Goal: Task Accomplishment & Management: Use online tool/utility

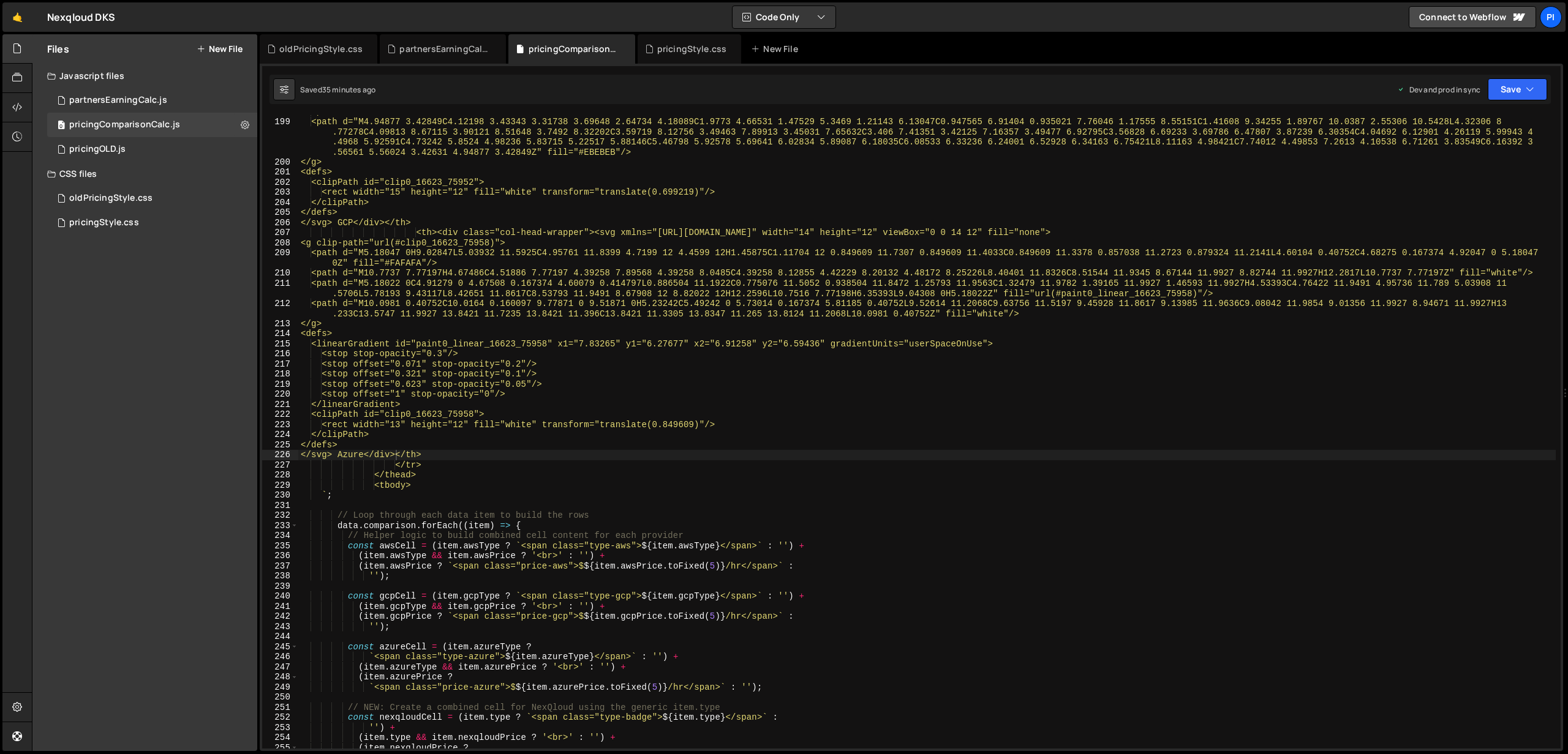
scroll to position [2595, 0]
click at [647, 343] on div "<path d="M4.9504 11.3529H8.00183V8.91009H4.9504C4.733 8.91004 4.51815 8.86327 4…" at bounding box center [927, 433] width 1258 height 654
click at [449, 444] on div "<path d="M4.9504 11.3529H8.00183V8.91009H4.9504C4.733 8.91004 4.51815 8.86327 4…" at bounding box center [927, 433] width 1258 height 654
click at [417, 457] on div "<path d="M4.9504 11.3529H8.00183V8.91009H4.9504C4.733 8.91004 4.51815 8.86327 4…" at bounding box center [927, 433] width 1258 height 654
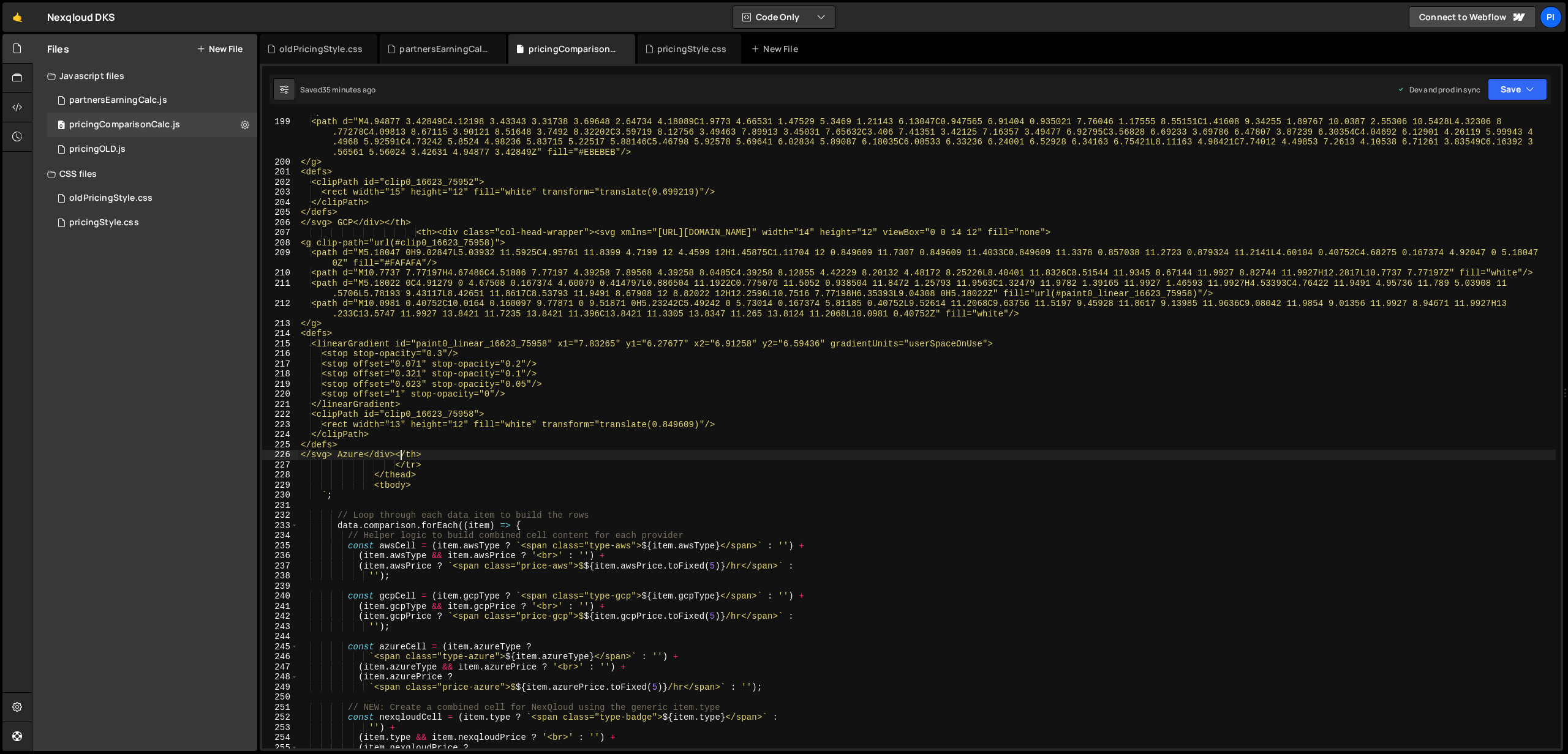
drag, startPoint x: 403, startPoint y: 459, endPoint x: 417, endPoint y: 442, distance: 22.0
click at [403, 459] on div "<path d="M4.9504 11.3529H8.00183V8.91009H4.9504C4.733 8.91004 4.51815 8.86327 4…" at bounding box center [927, 433] width 1258 height 654
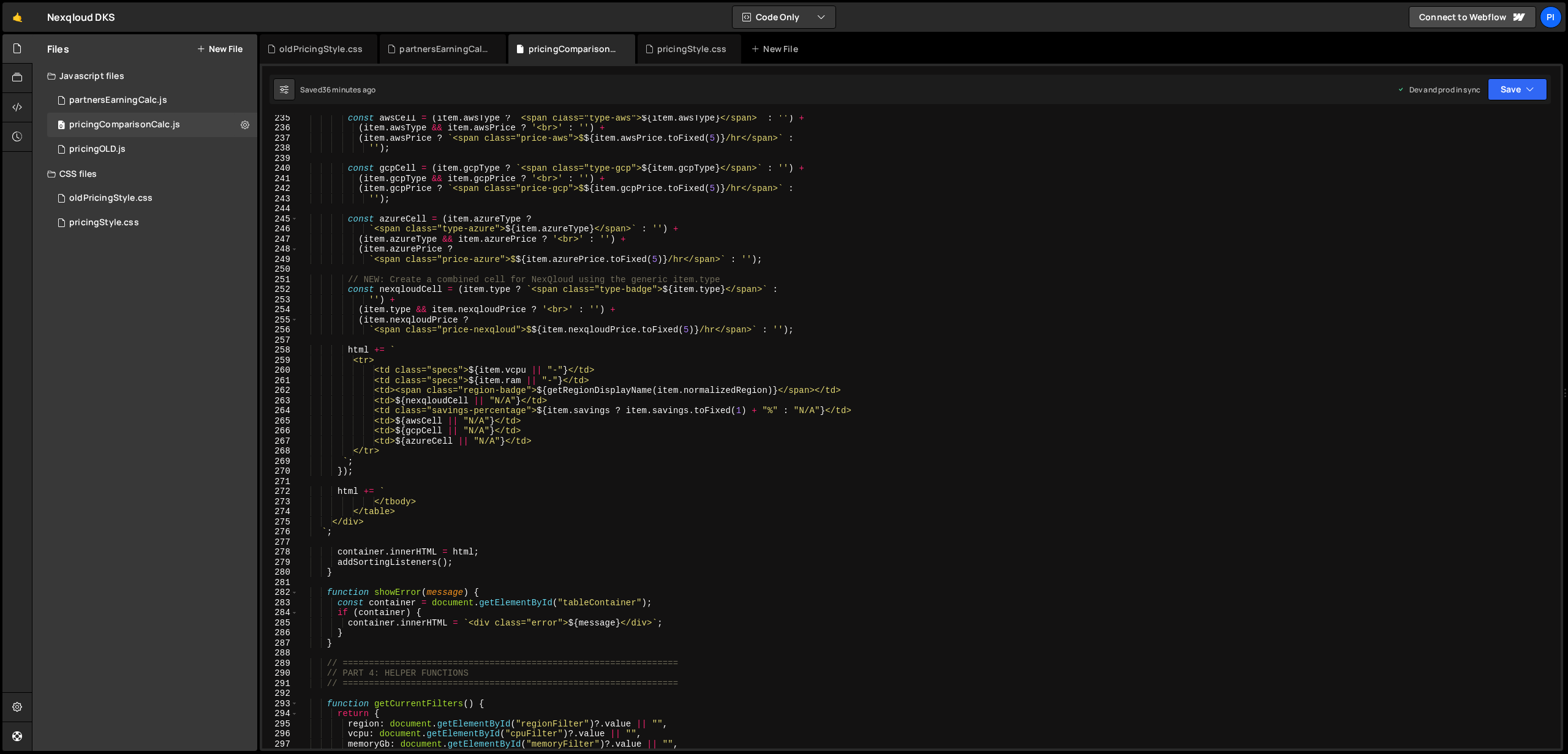
scroll to position [3023, 0]
click at [620, 599] on div "const awsCell = ( item . awsType ? ` <span class="type-aws"> ${ item . awsType …" at bounding box center [927, 439] width 1258 height 654
type textarea "const container = document.getElementById("tableContainer");"
click at [117, 221] on div "pricingStyle.css" at bounding box center [104, 223] width 69 height 11
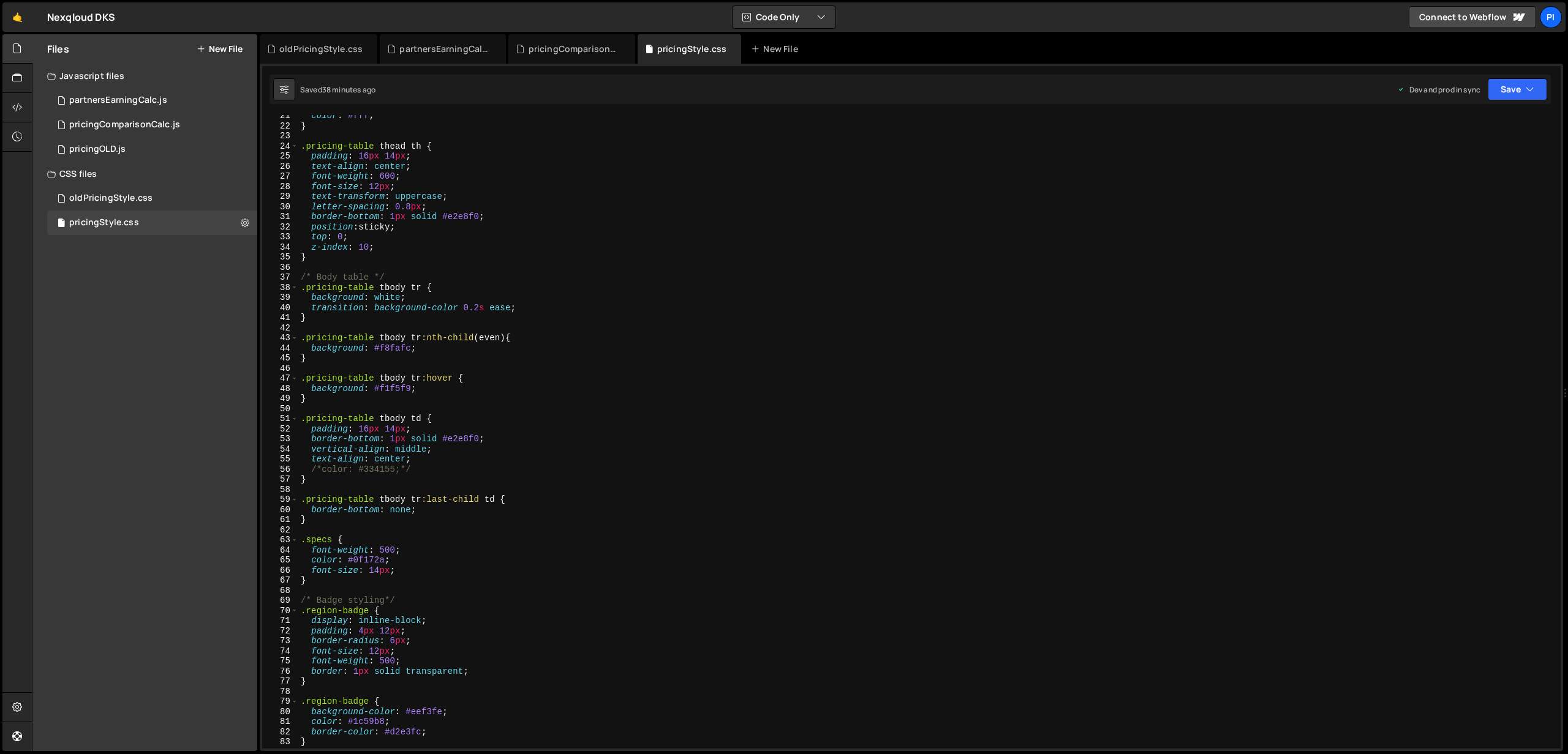
scroll to position [0, 0]
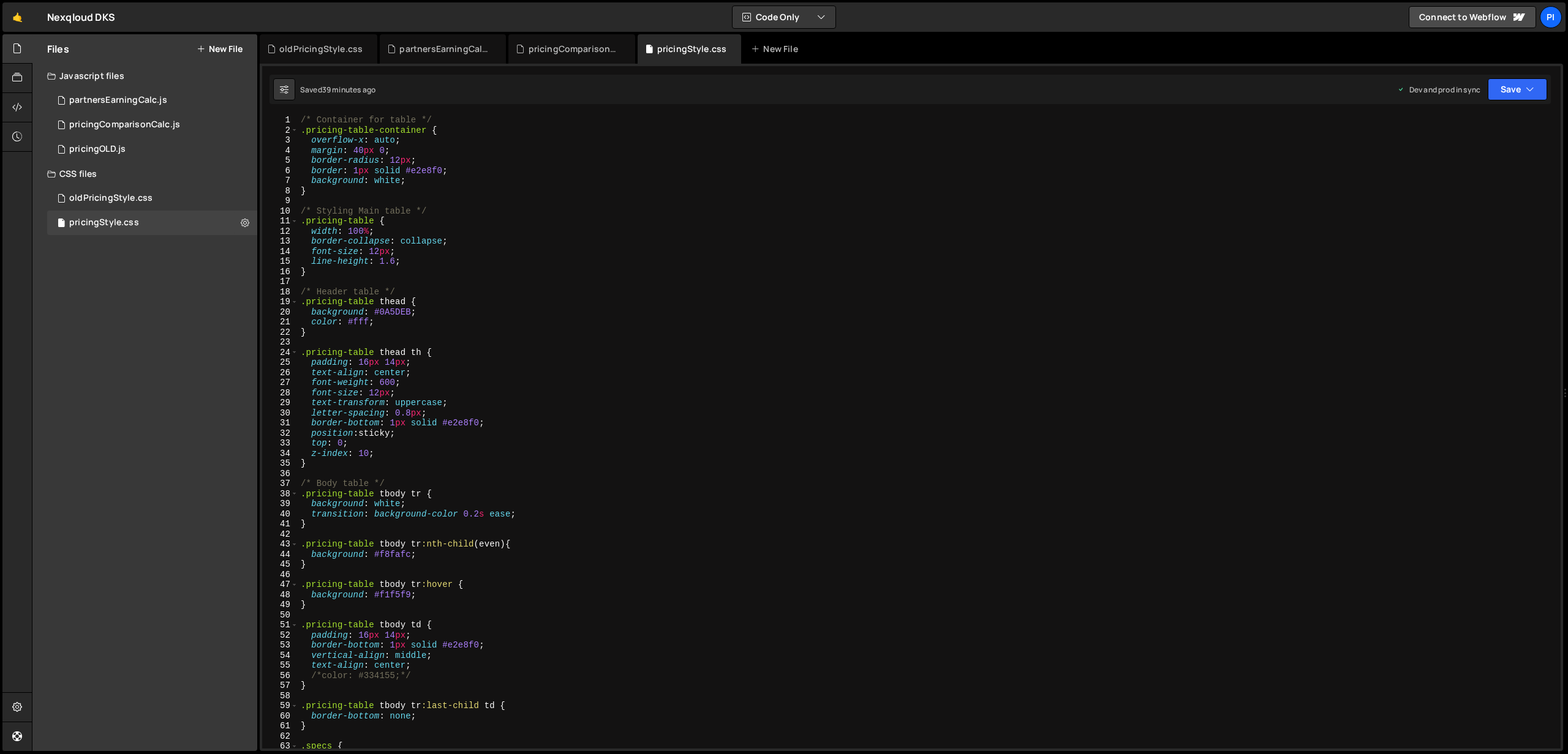
type textarea "font-size: 12px;"
click at [626, 256] on div "/* Container for table */ .pricing-table-container { overflow-x : auto ; margin…" at bounding box center [927, 441] width 1258 height 654
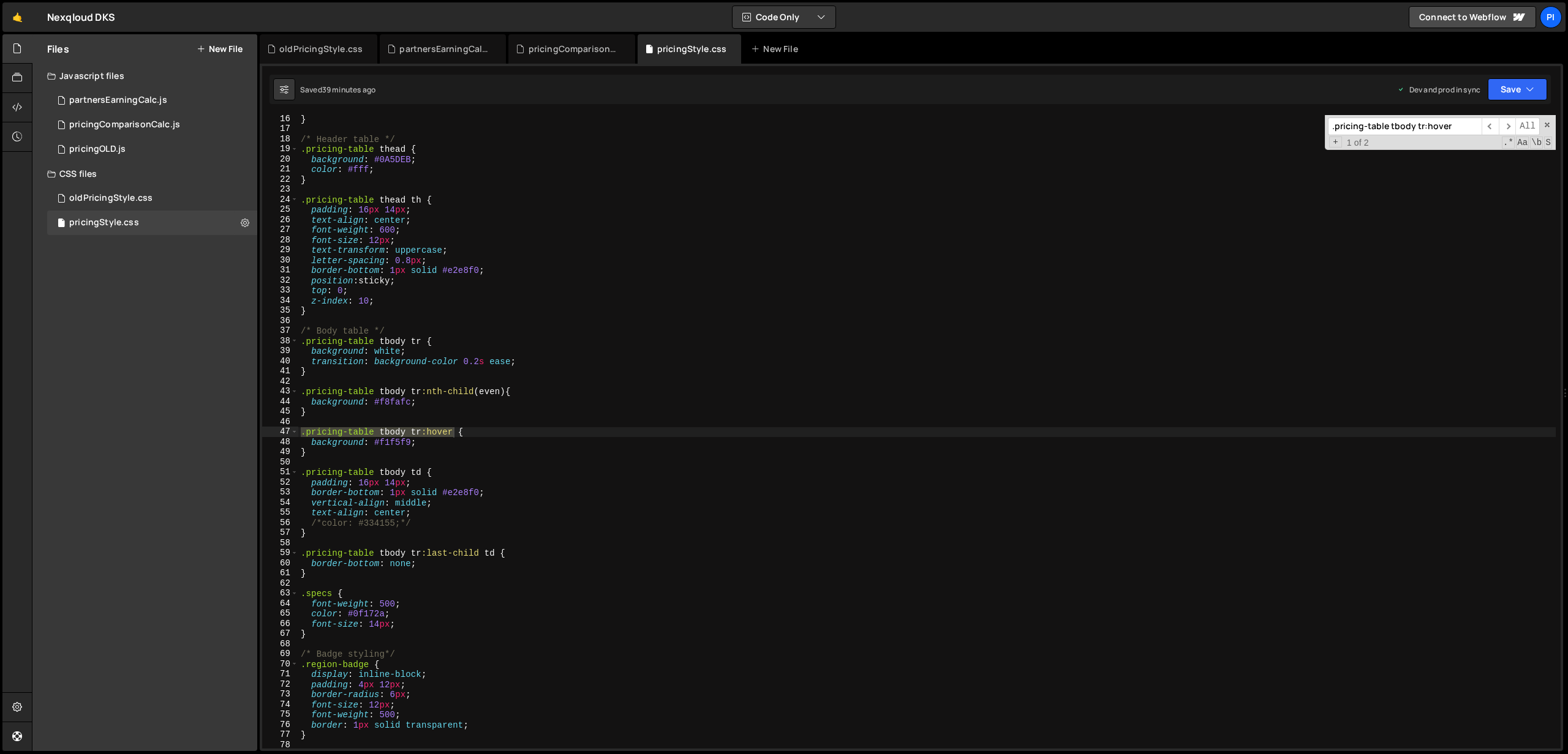
scroll to position [153, 0]
type input ".pricing-table tbody tr:hover"
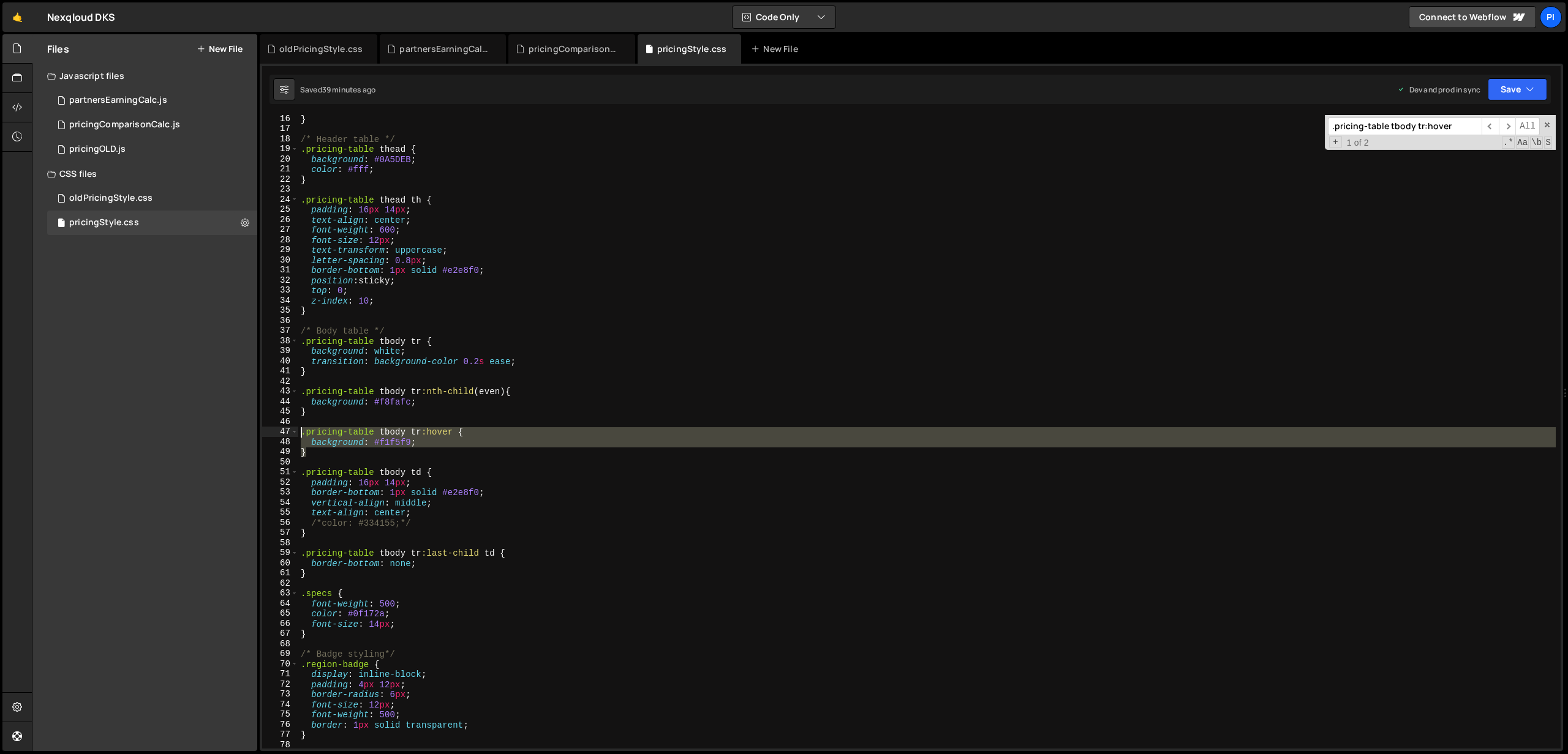
drag, startPoint x: 318, startPoint y: 455, endPoint x: 289, endPoint y: 436, distance: 34.7
click at [289, 436] on div "} 16 17 18 19 20 21 22 23 24 25 26 27 28 29 30 31 32 33 34 35 36 37 38 39 40 41…" at bounding box center [911, 431] width 1299 height 634
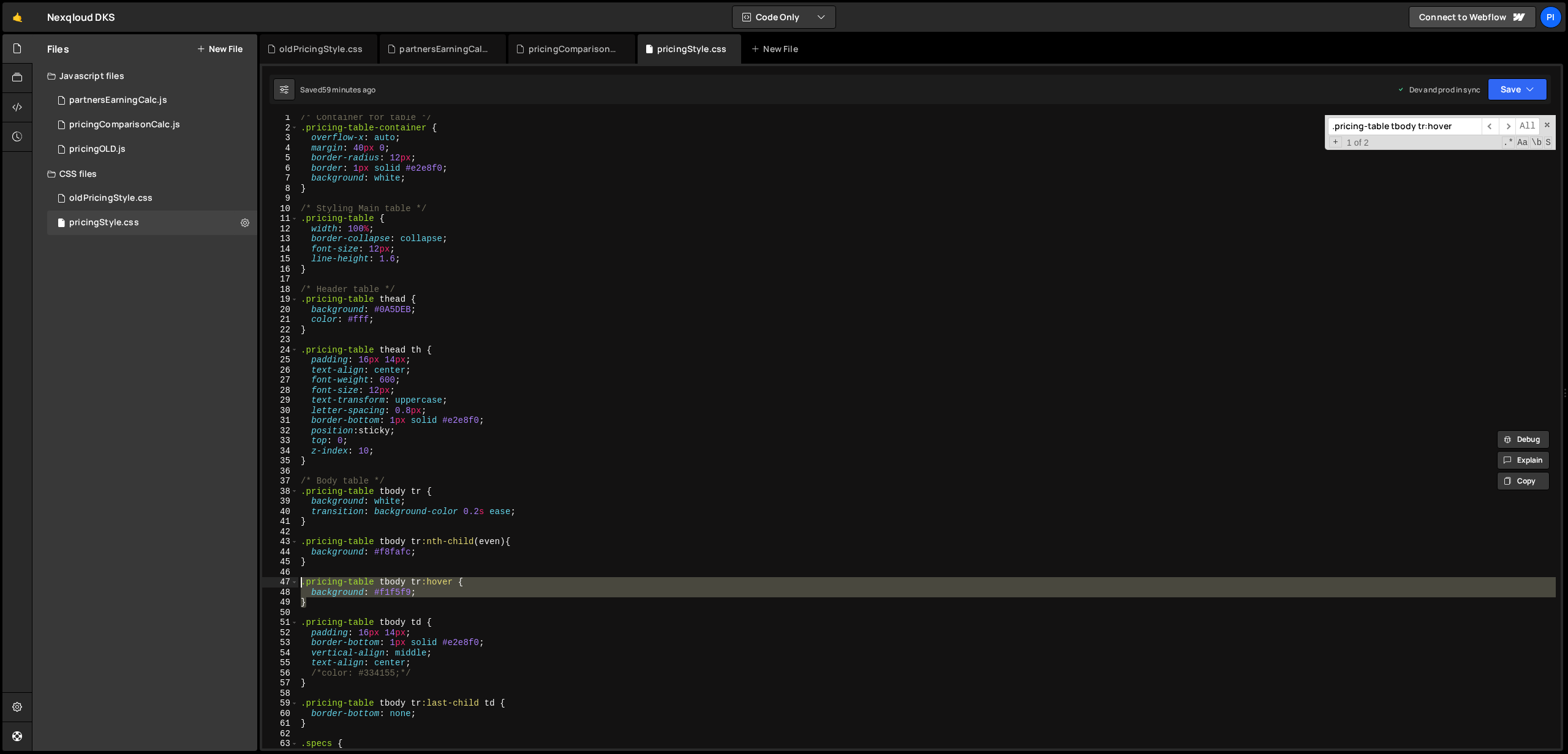
scroll to position [0, 0]
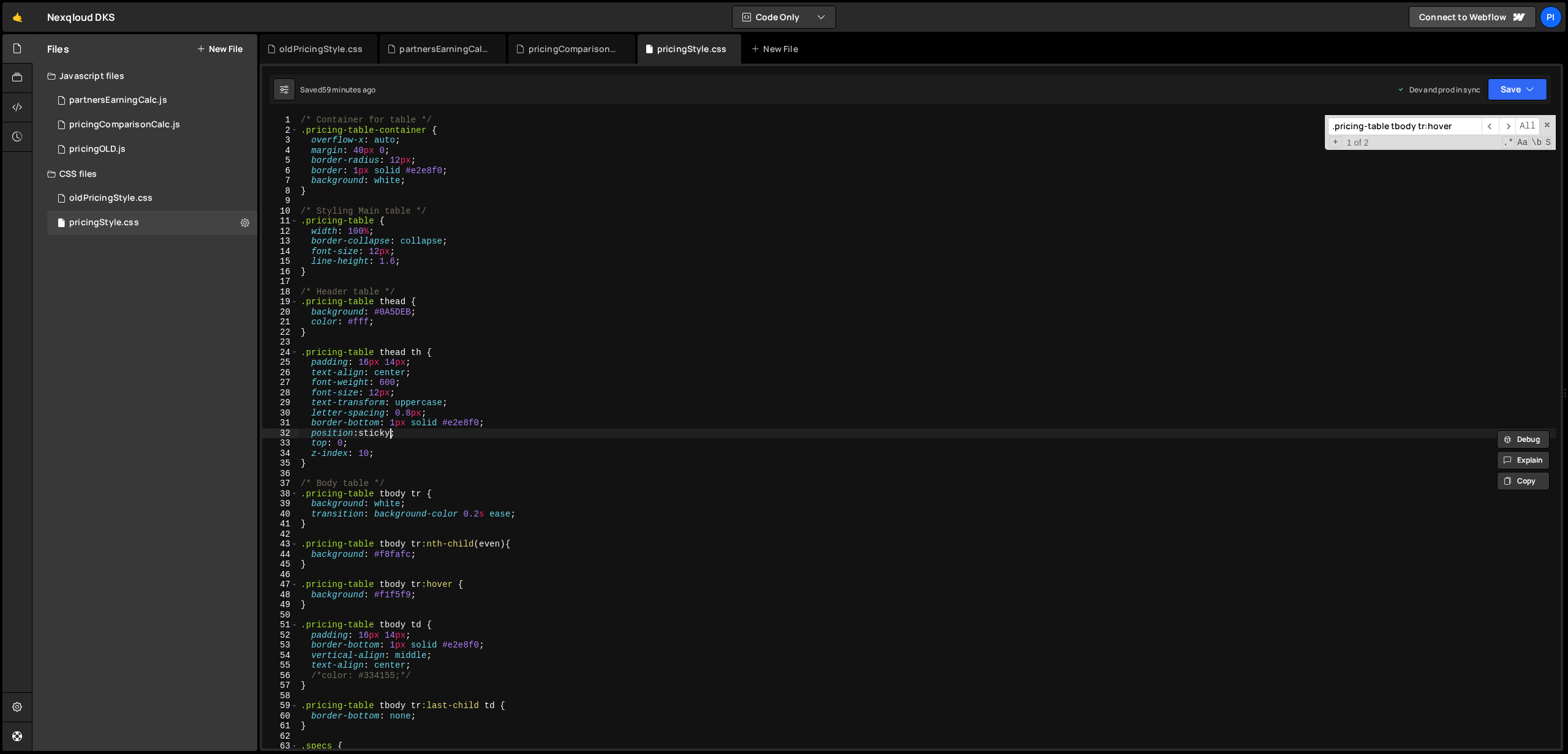
click at [391, 434] on div "/* Container for table */ .pricing-table-container { overflow-x : auto ; margin…" at bounding box center [927, 441] width 1258 height 654
click at [353, 434] on div "/* Container for table */ .pricing-table-container { overflow-x : auto ; margin…" at bounding box center [927, 441] width 1258 height 654
click at [342, 449] on div "/* Container for table */ .pricing-table-container { overflow-x : auto ; margin…" at bounding box center [927, 441] width 1258 height 654
click at [355, 438] on div "/* Container for table */ .pricing-table-container { overflow-x : auto ; margin…" at bounding box center [927, 441] width 1258 height 654
click at [337, 444] on div "/* Container for table */ .pricing-table-container { overflow-x : auto ; margin…" at bounding box center [927, 441] width 1258 height 654
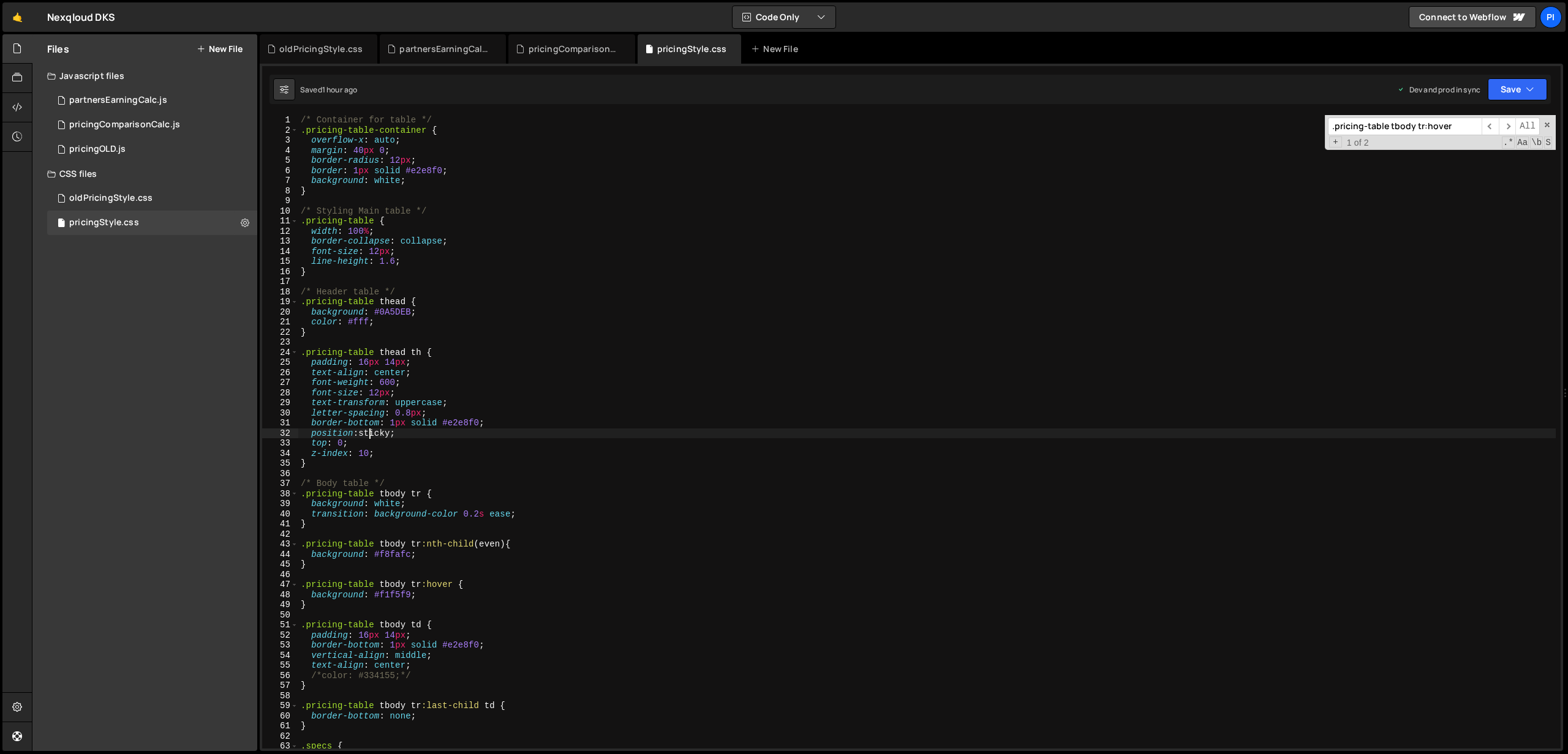
click at [371, 438] on div "/* Container for table */ .pricing-table-container { overflow-x : auto ; margin…" at bounding box center [927, 441] width 1258 height 654
click at [368, 441] on div "/* Container for table */ .pricing-table-container { overflow-x : auto ; margin…" at bounding box center [927, 441] width 1258 height 654
click at [311, 434] on div "/* Container for table */ .pricing-table-container { overflow-x : auto ; margin…" at bounding box center [927, 441] width 1258 height 654
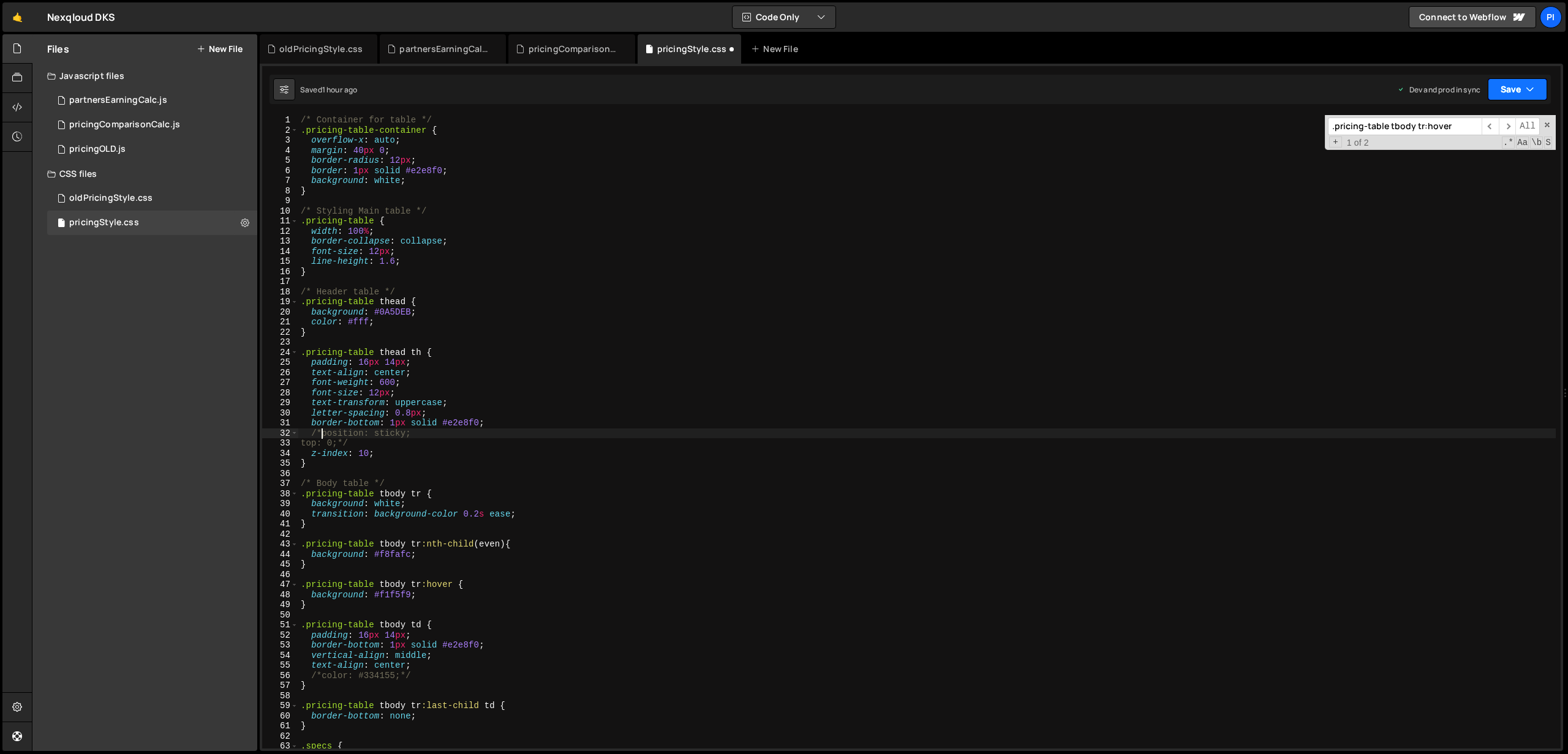
click at [1519, 89] on button "Save" at bounding box center [1518, 90] width 59 height 22
click at [1441, 173] on div "1 hour ago" at bounding box center [1451, 172] width 36 height 10
type textarea "z-index: 10;"
click at [440, 454] on div "/* Container for table */ .pricing-table-container { overflow-x : auto ; margin…" at bounding box center [927, 441] width 1258 height 654
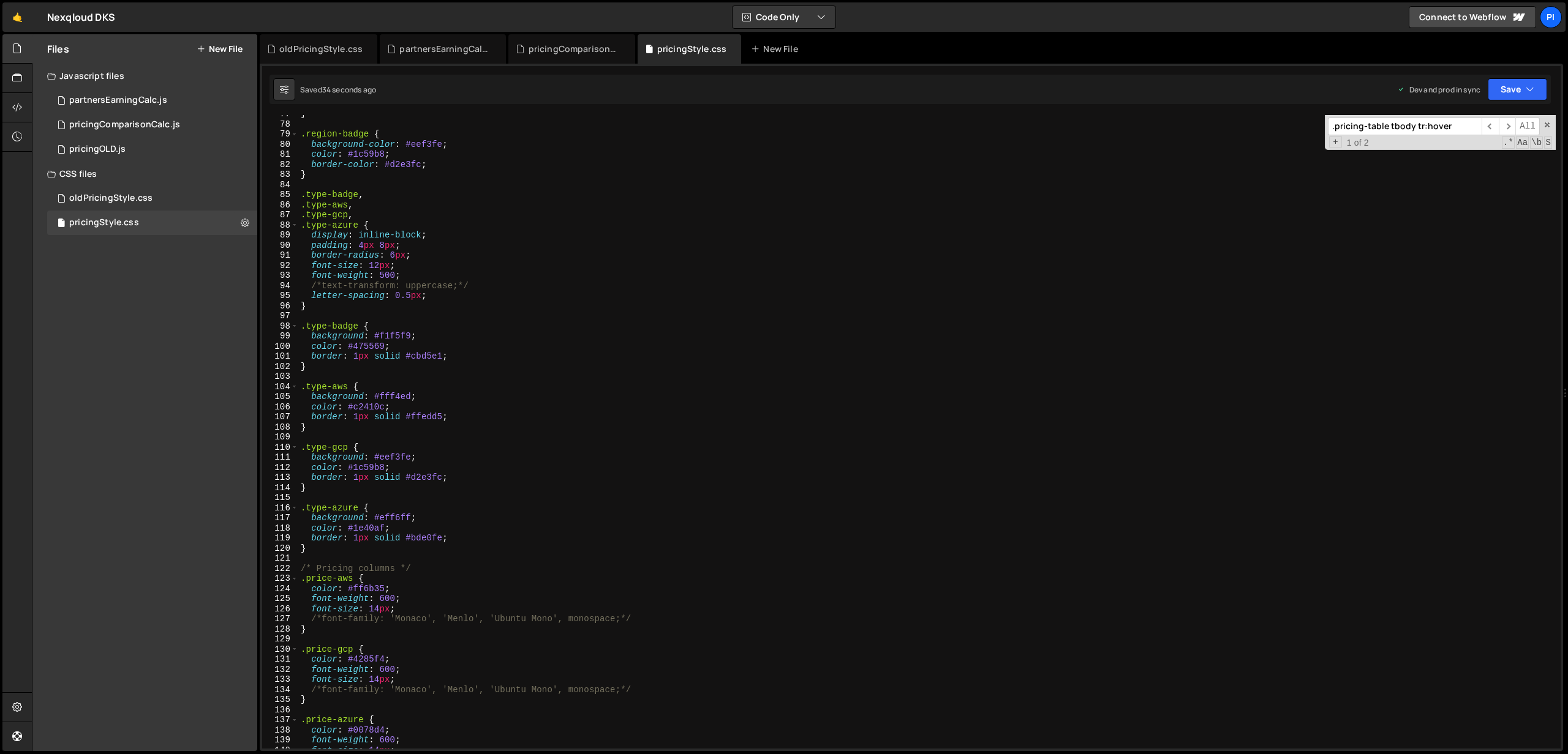
scroll to position [797, 0]
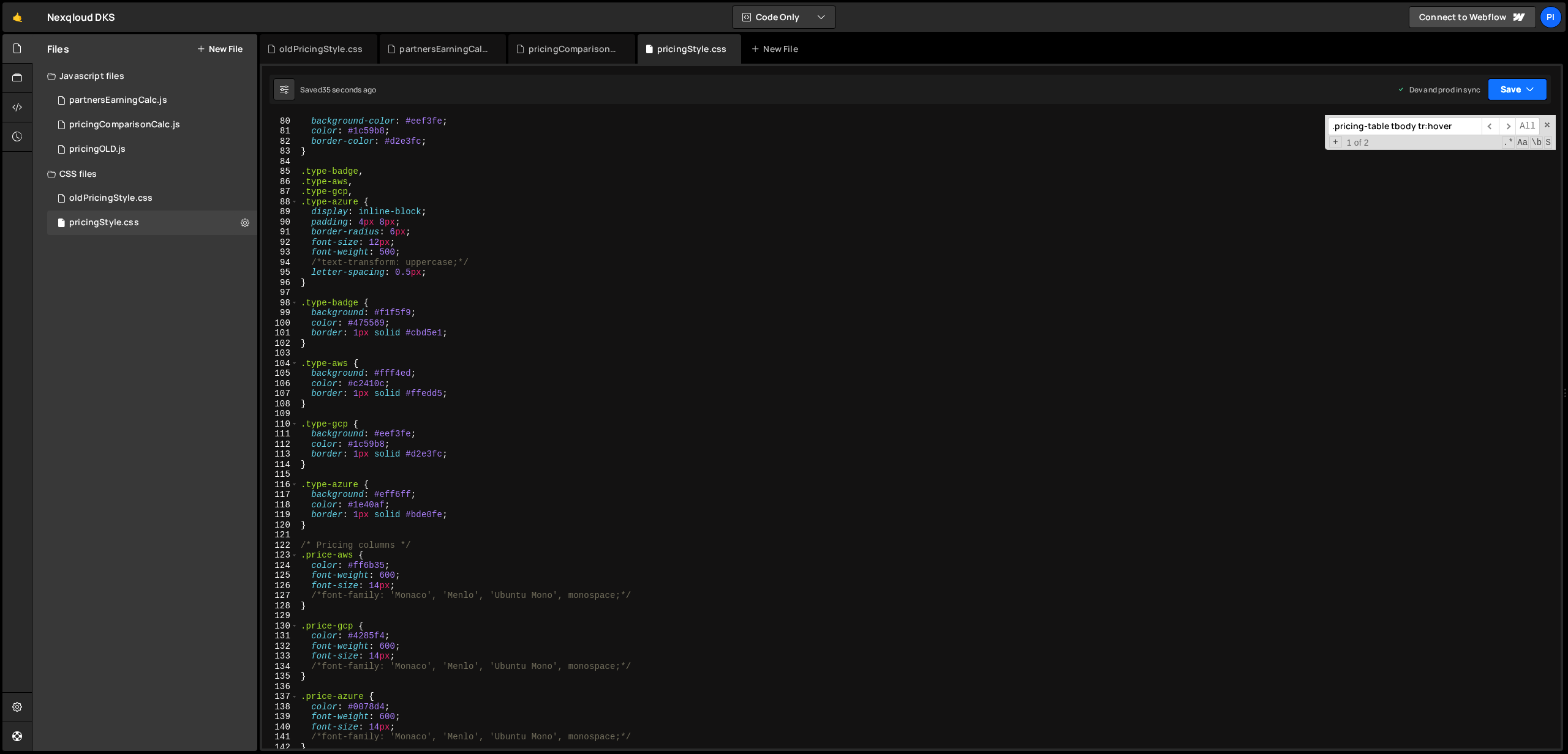
click at [1519, 101] on div "Saved 35 seconds ago Dev and prod in sync Upgrade to Edit Save Save to Staging …" at bounding box center [910, 90] width 1282 height 30
click at [1524, 90] on button "Save" at bounding box center [1518, 90] width 59 height 22
click at [1475, 163] on div "Save to Production S" at bounding box center [1476, 158] width 128 height 12
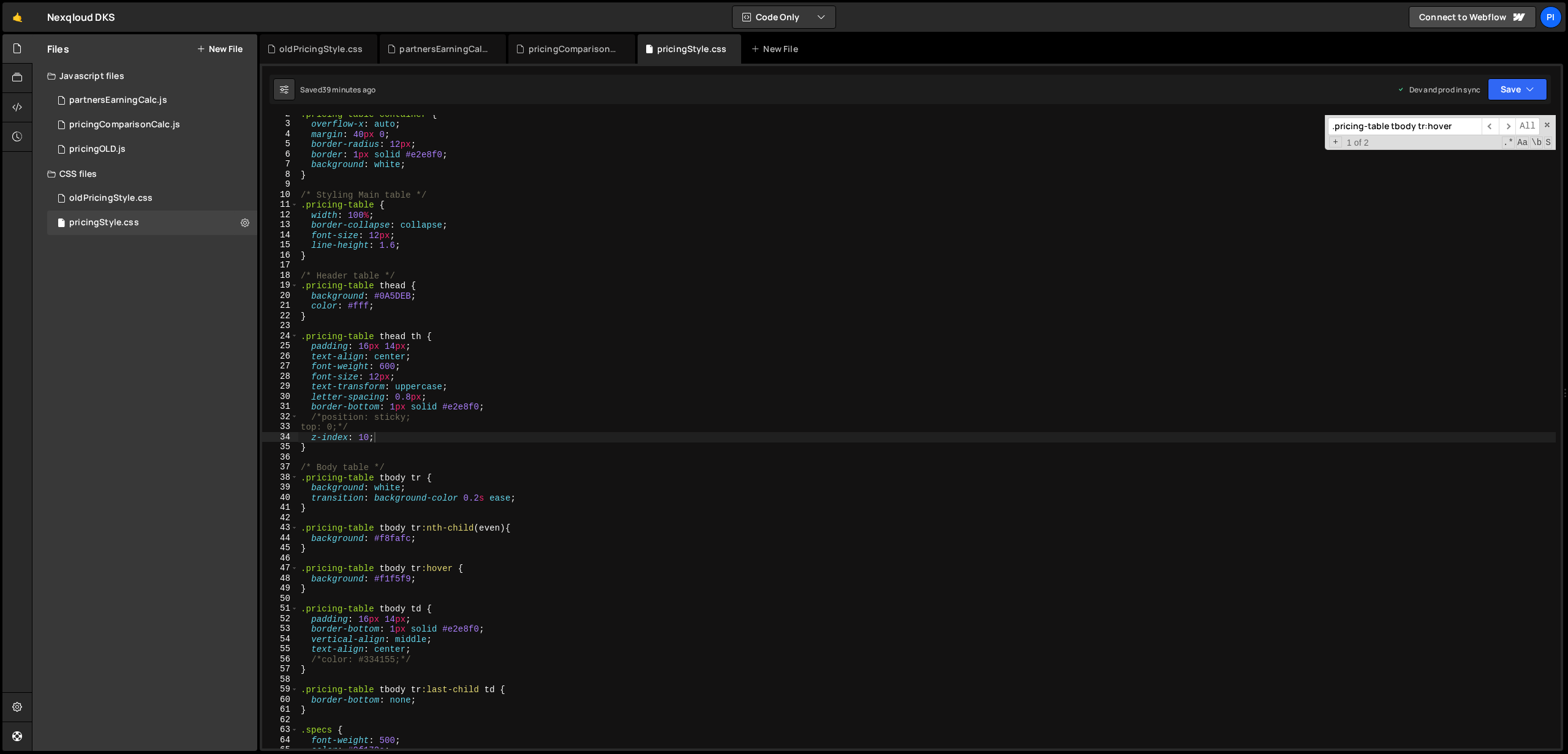
scroll to position [448, 0]
click at [162, 102] on div "partnersEarningCalc.js" at bounding box center [118, 101] width 98 height 11
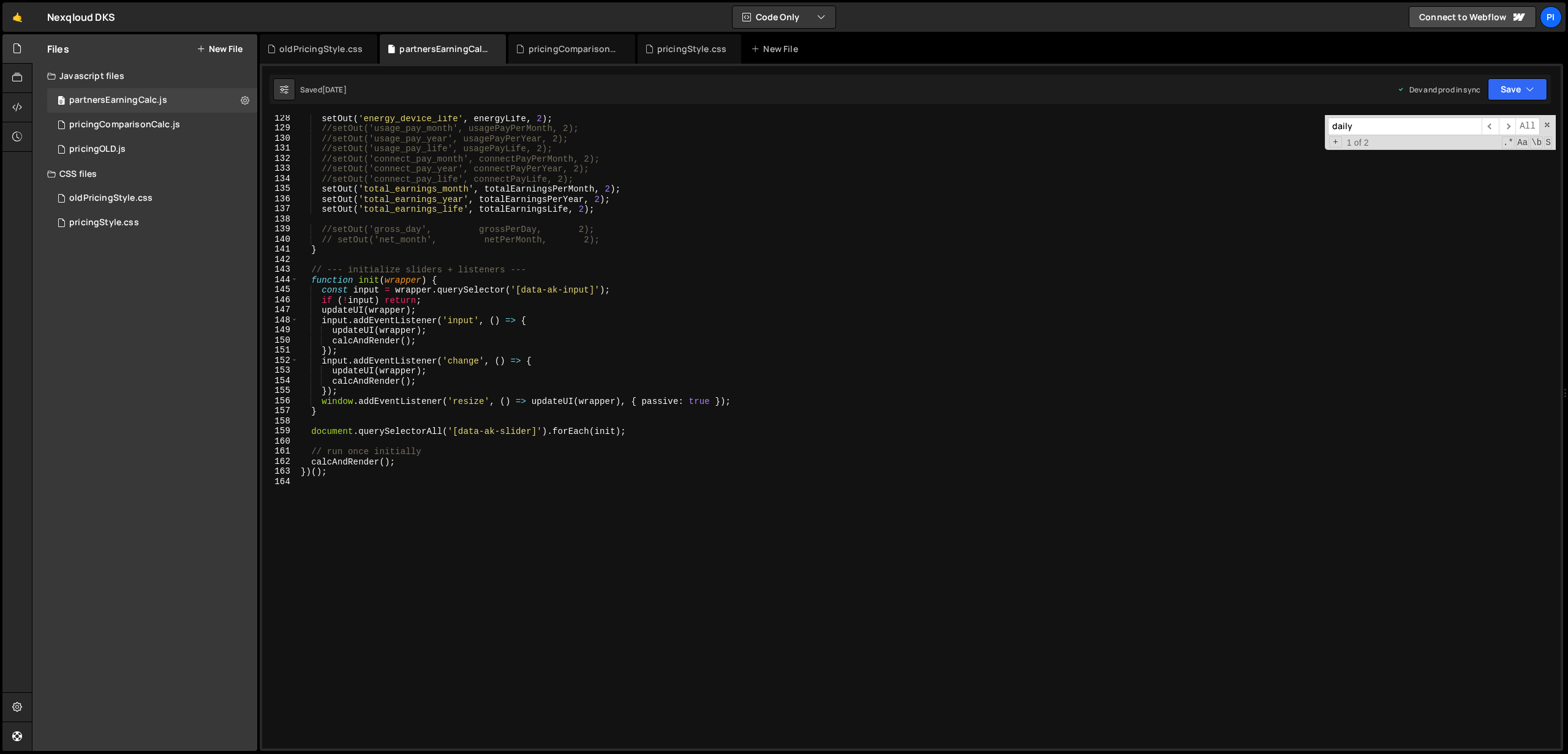
scroll to position [1285, 0]
click at [495, 387] on div "setOut ( 'energy_device_life' , energyLife , 2 ) ; //setOut('usage_pay_month', …" at bounding box center [927, 439] width 1258 height 654
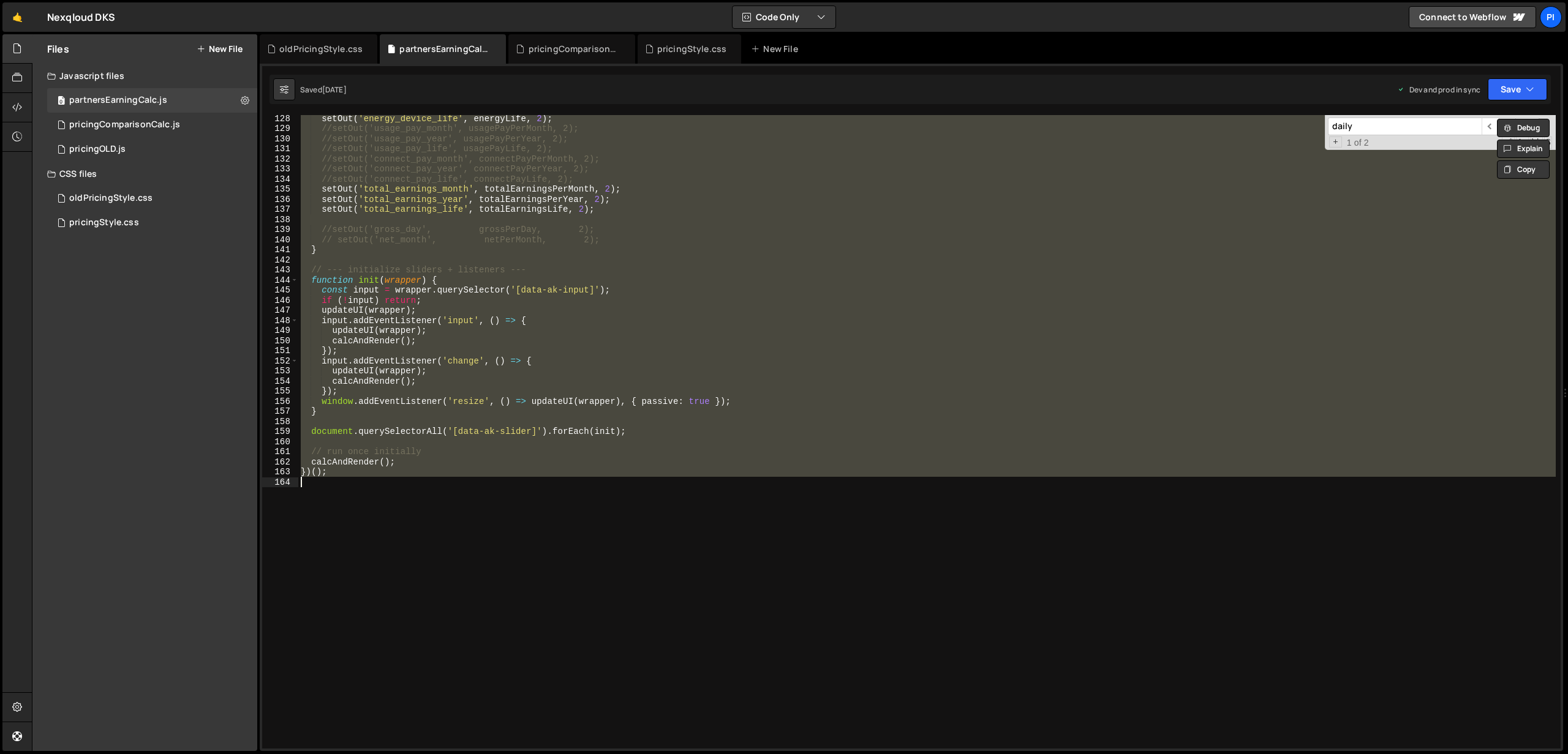
click at [423, 461] on div "setOut ( 'energy_device_life' , energyLife , 2 ) ; //setOut('usage_pay_month', …" at bounding box center [927, 431] width 1258 height 634
type textarea "calcAndRender();"
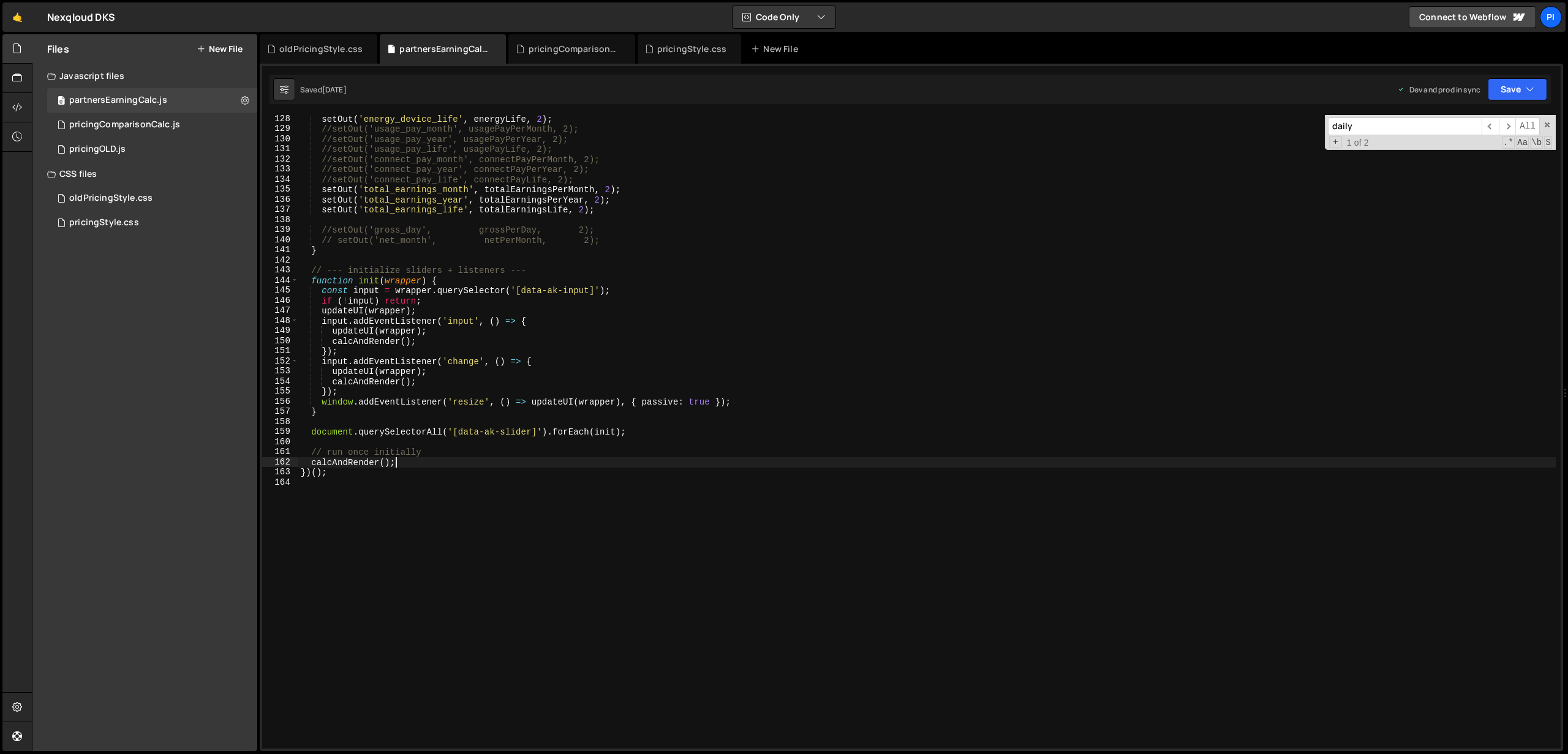
scroll to position [1286, 0]
paste textarea "// --- SAMPAI DI SINI ---"
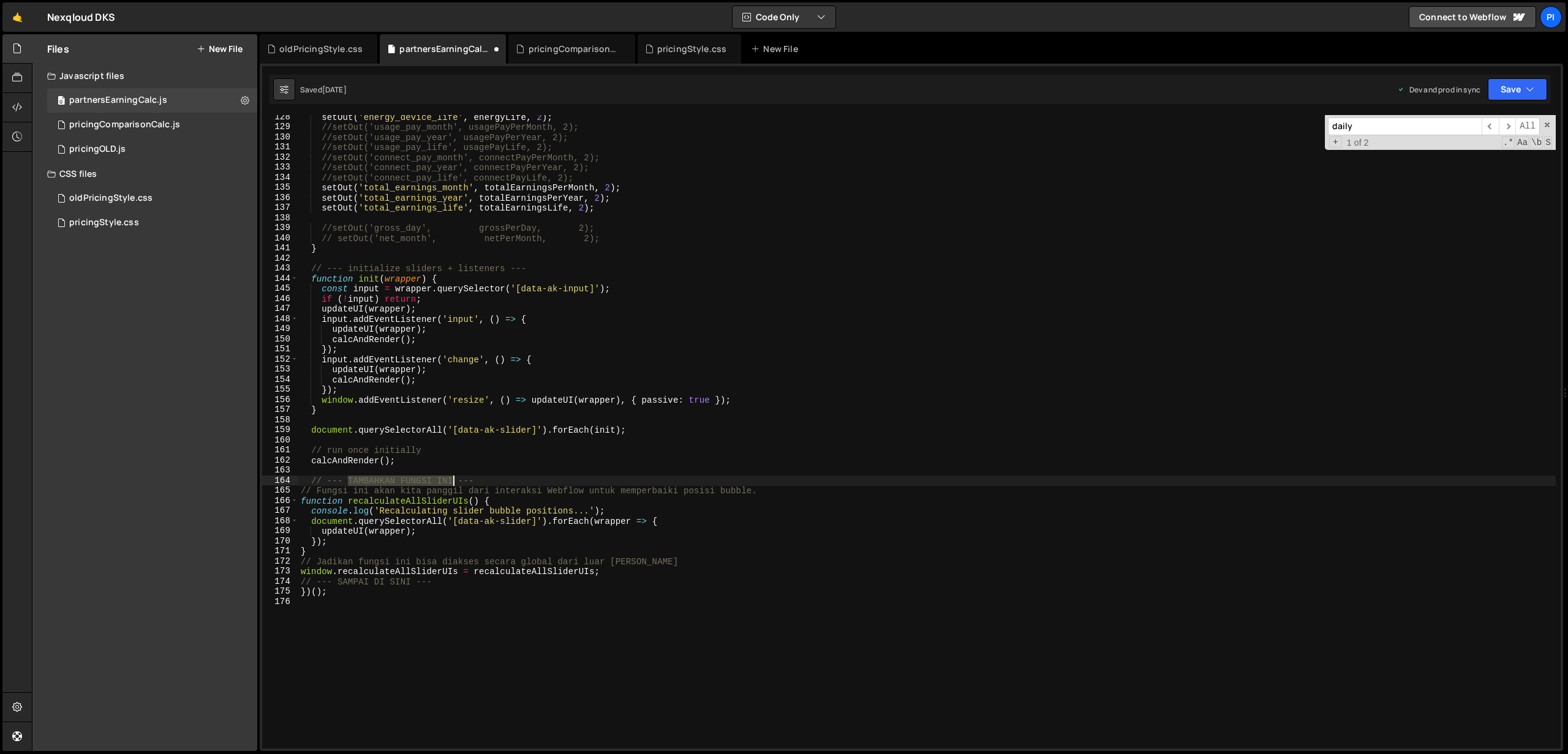
drag, startPoint x: 349, startPoint y: 477, endPoint x: 451, endPoint y: 481, distance: 102.1
click at [451, 481] on div "setOut ( 'energy_device_life' , energyLife , 2 ) ; //setOut('usage_pay_month', …" at bounding box center [927, 439] width 1258 height 654
click at [1509, 91] on button "Save" at bounding box center [1518, 90] width 59 height 22
click at [1459, 166] on div "Saved 1 day ago" at bounding box center [1476, 173] width 128 height 15
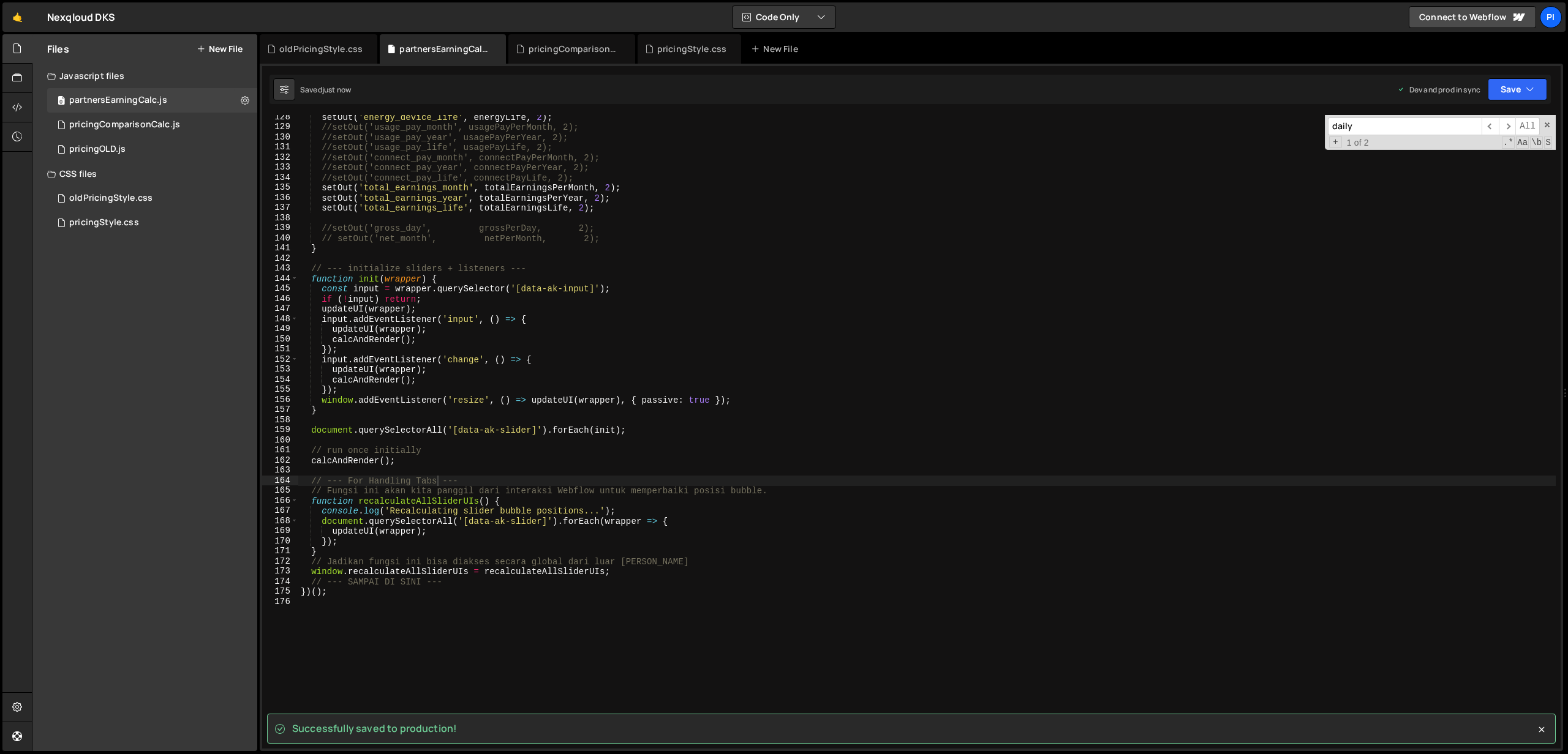
type textarea "// Fungsi ini akan kita panggil dari interaksi Webflow untuk memperbaiki posisi…"
drag, startPoint x: 782, startPoint y: 490, endPoint x: 253, endPoint y: 495, distance: 529.0
click at [253, 495] on div "Files New File Javascript files 0 partnersEarningCalc.js 0 0 pricingComparisonC…" at bounding box center [800, 393] width 1537 height 718
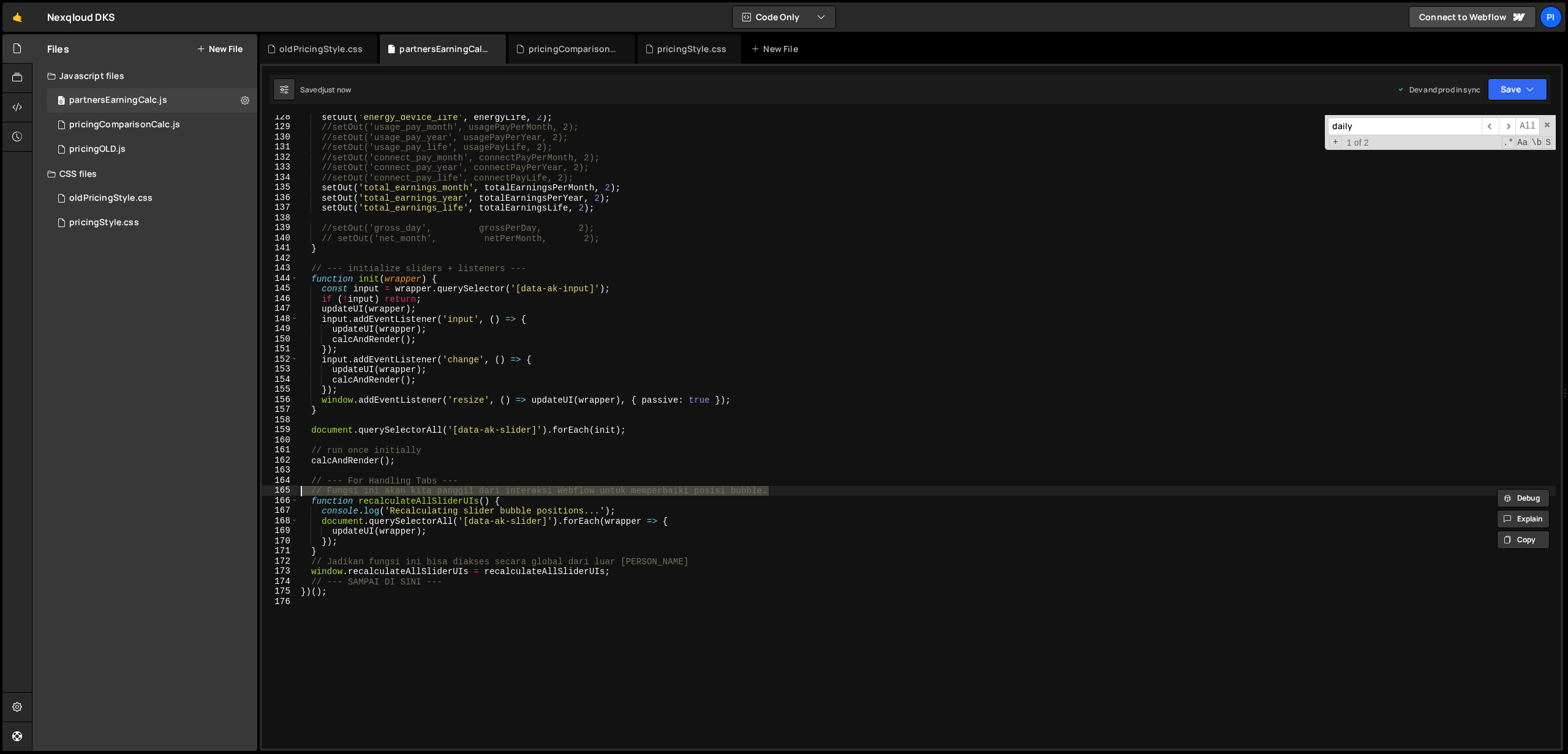
scroll to position [0, 0]
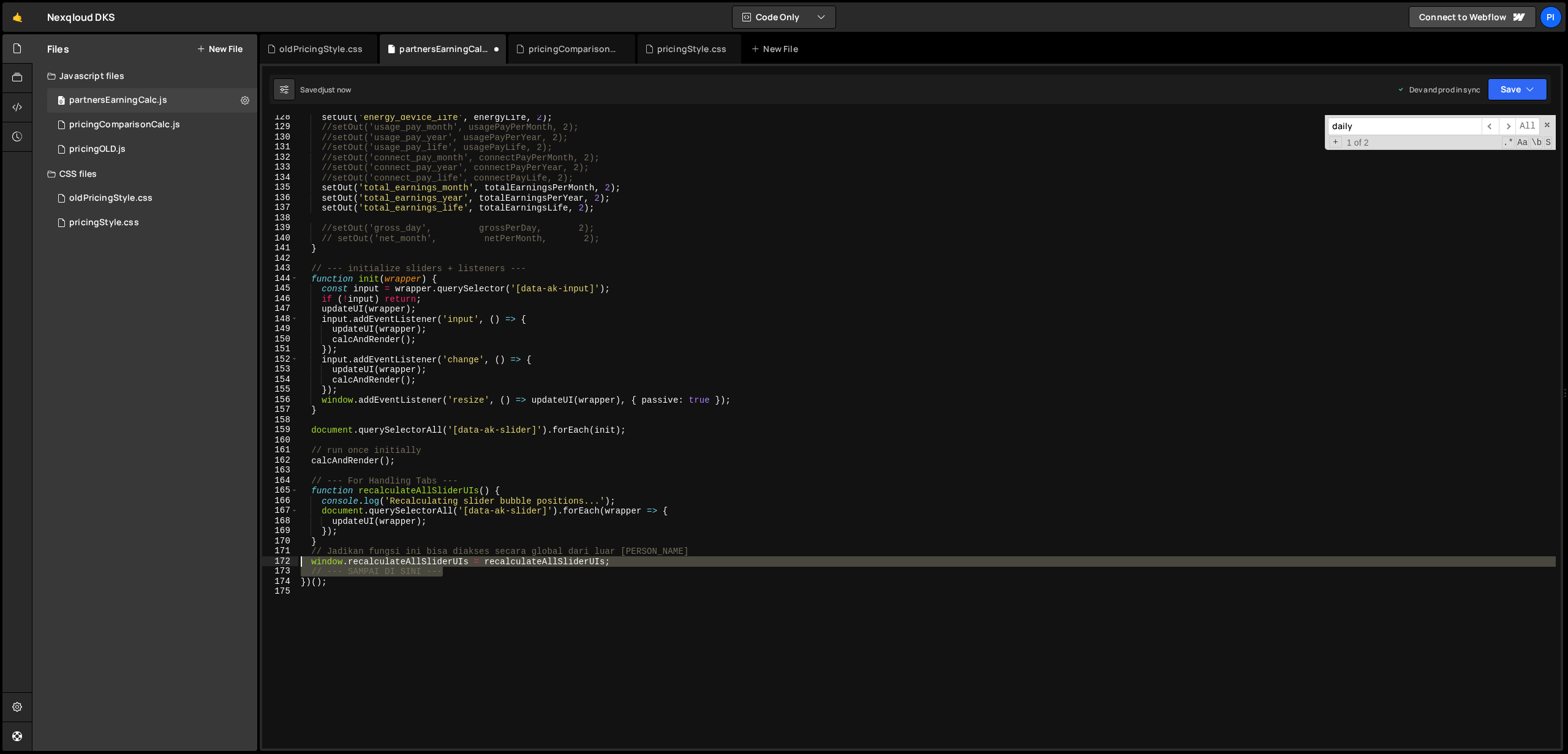
drag, startPoint x: 454, startPoint y: 567, endPoint x: 207, endPoint y: 561, distance: 247.1
click at [207, 561] on div "Files New File Javascript files 0 partnersEarningCalc.js 0 0 pricingComparisonC…" at bounding box center [800, 393] width 1537 height 718
click at [447, 576] on div "setOut ( 'energy_device_life' , energyLife , 2 ) ; //setOut('usage_pay_month', …" at bounding box center [927, 431] width 1258 height 634
type textarea "// --- SAMPAI DI SINI ---"
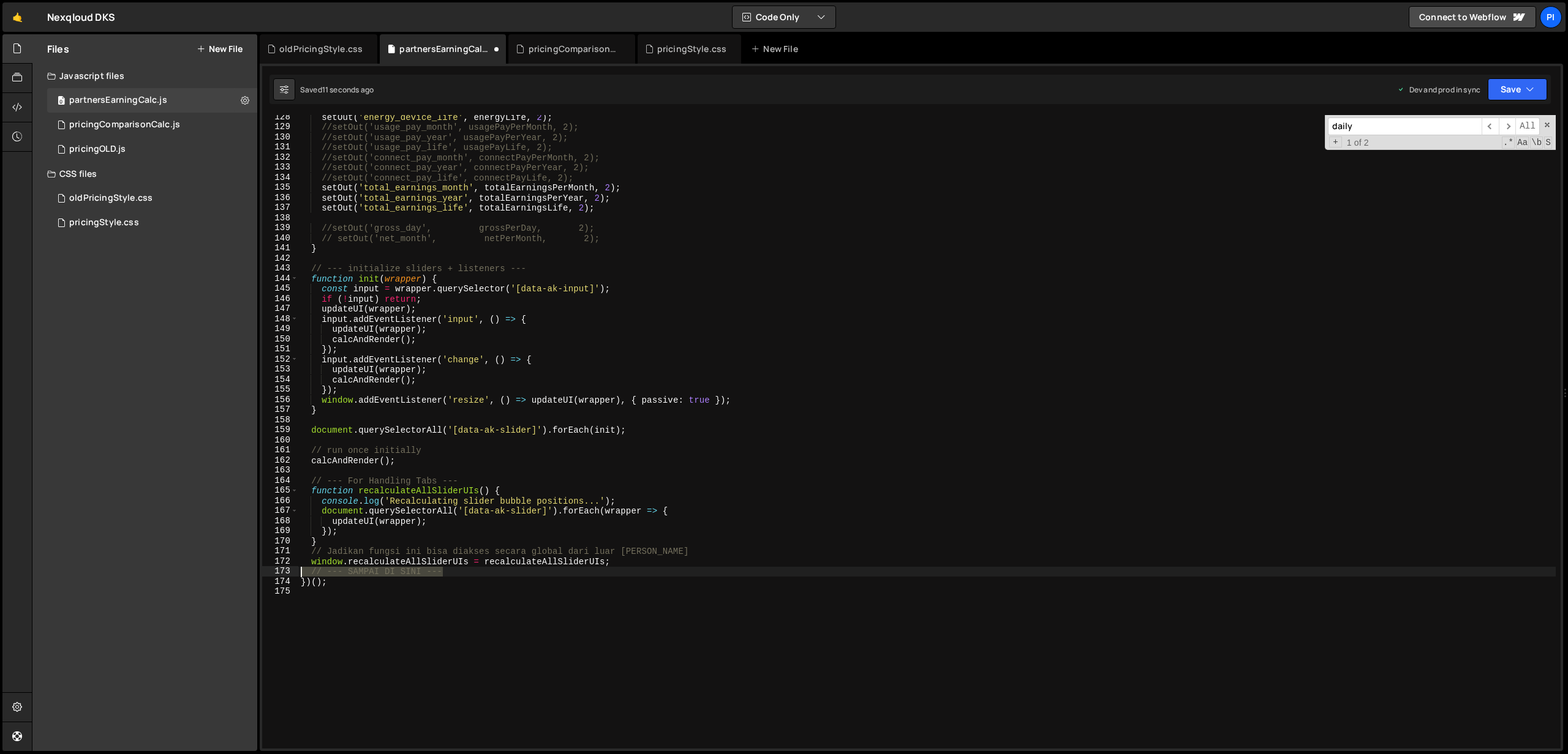
drag, startPoint x: 455, startPoint y: 575, endPoint x: 236, endPoint y: 568, distance: 219.1
click at [236, 567] on div "Files New File Javascript files 0 partnersEarningCalc.js 0 0 pricingComparisonC…" at bounding box center [800, 393] width 1537 height 718
drag, startPoint x: 700, startPoint y: 549, endPoint x: 245, endPoint y: 548, distance: 455.0
click at [245, 548] on div "Files New File Javascript files 0 partnersEarningCalc.js 0 0 pricingComparisonC…" at bounding box center [800, 393] width 1537 height 718
type textarea "// Jadikan fungsi ini bisa diakses secara global dari luar skrip"
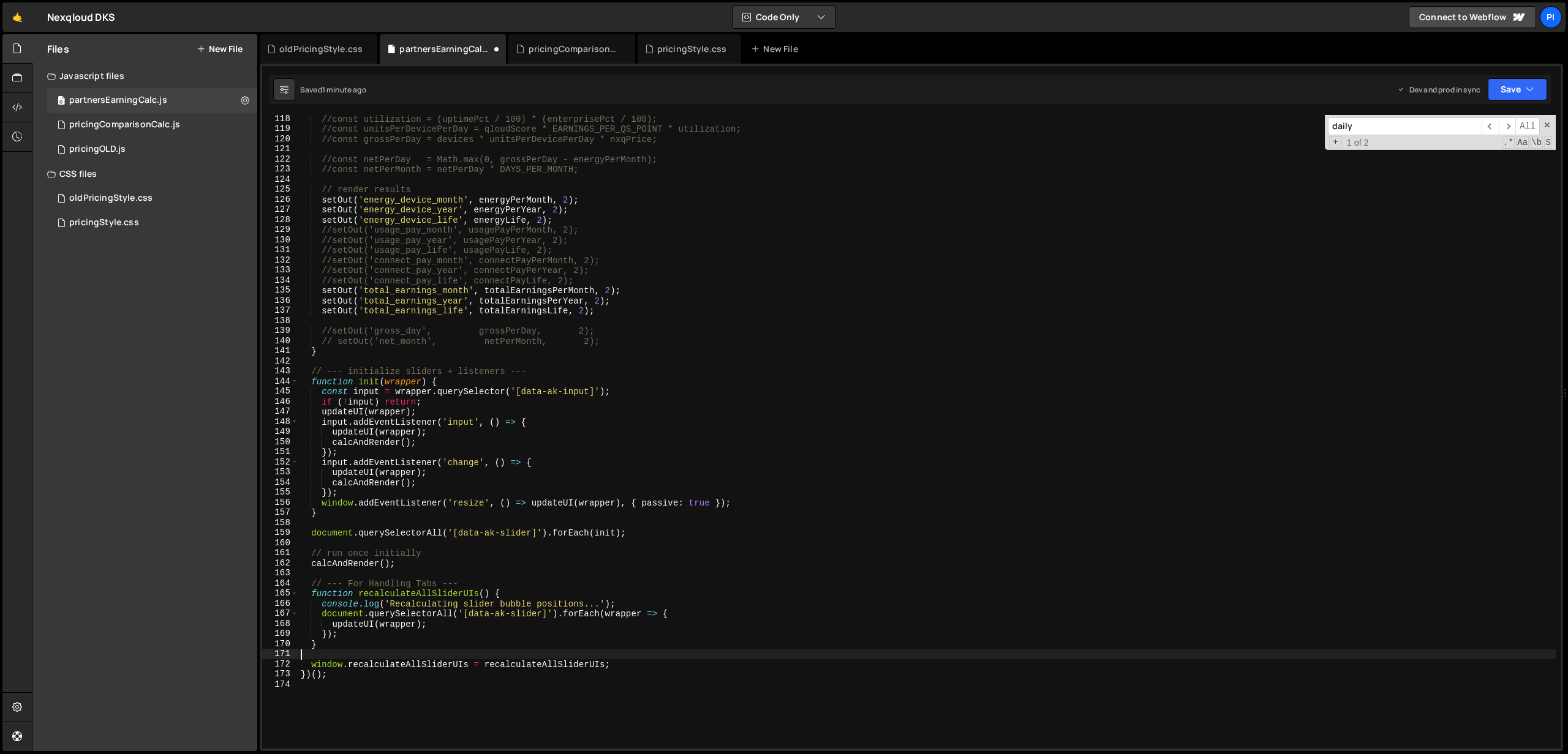
scroll to position [1183, 0]
drag, startPoint x: 468, startPoint y: 582, endPoint x: 314, endPoint y: 583, distance: 154.0
click at [314, 583] on div "//const utilization = (uptimePct / 100) * (enterprisePct / 100); //const unitsP…" at bounding box center [927, 440] width 1258 height 654
type textarea "// --- For Handling Tabs ---"
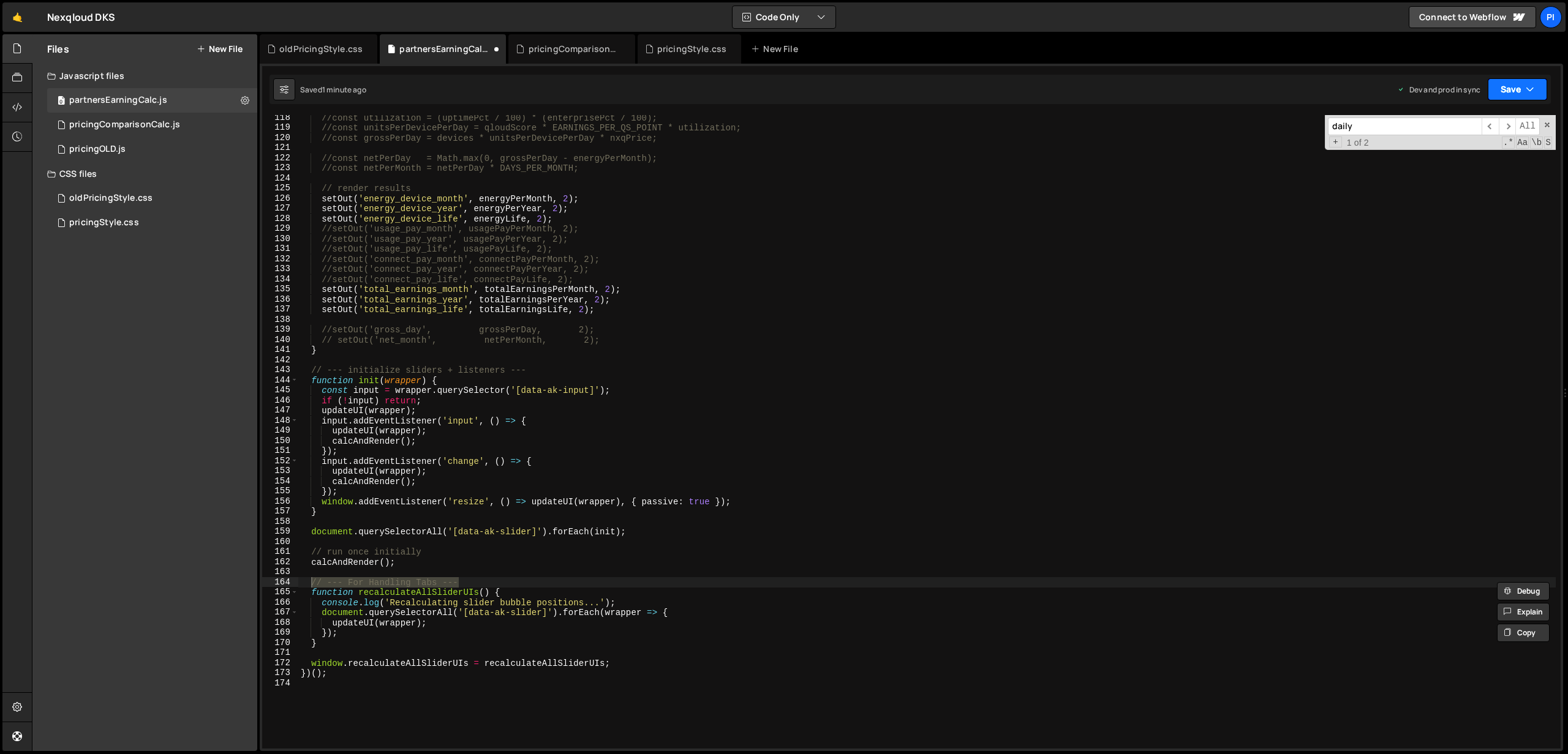
click at [1517, 99] on button "Save" at bounding box center [1518, 90] width 59 height 22
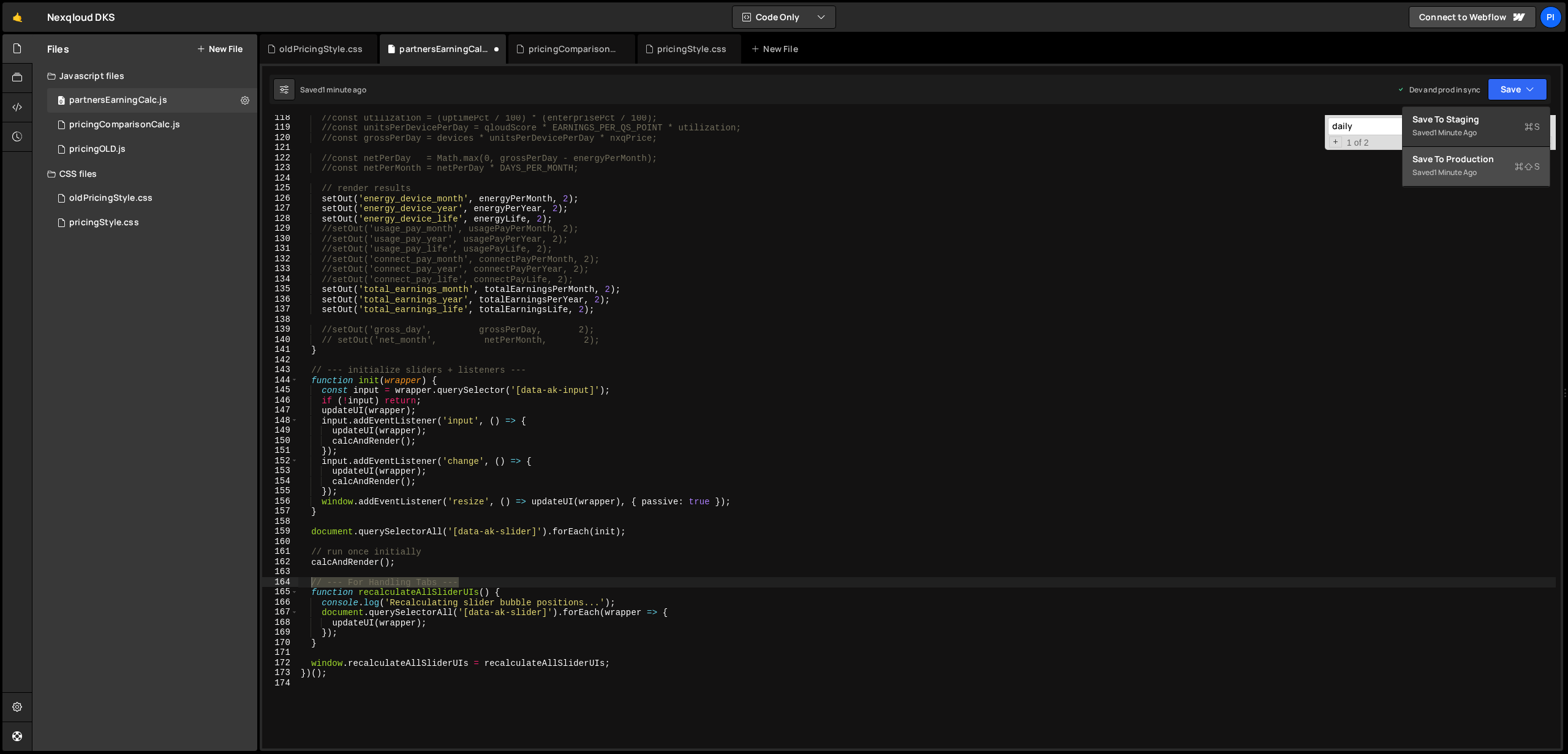
click at [1471, 169] on div "1 minute ago" at bounding box center [1455, 172] width 43 height 10
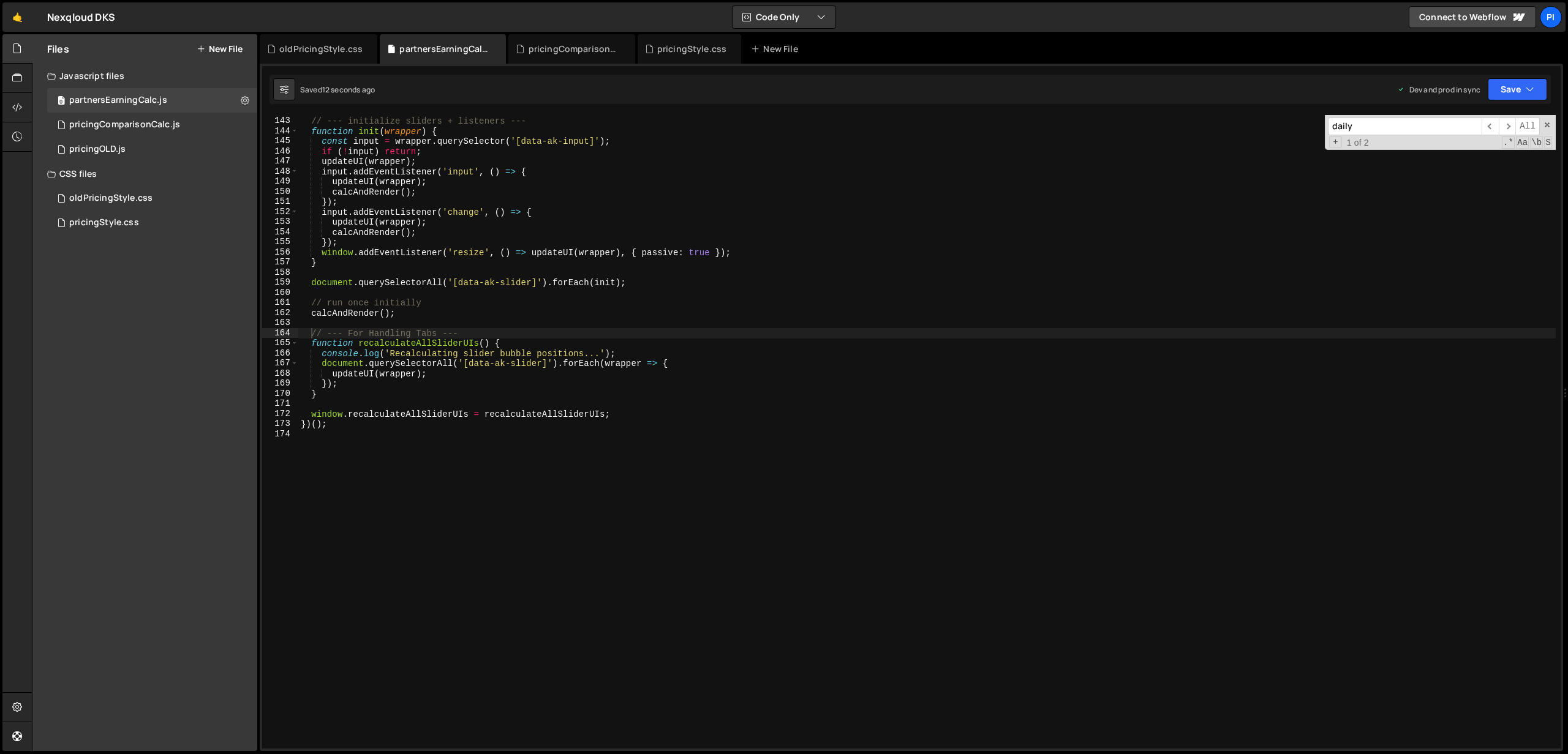
scroll to position [1436, 0]
